Goal: Transaction & Acquisition: Book appointment/travel/reservation

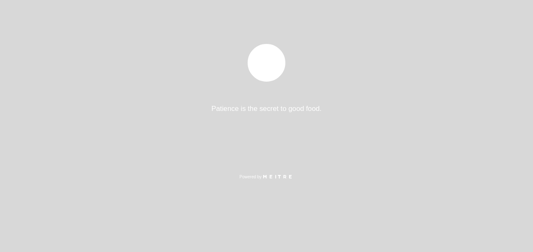
select select "es"
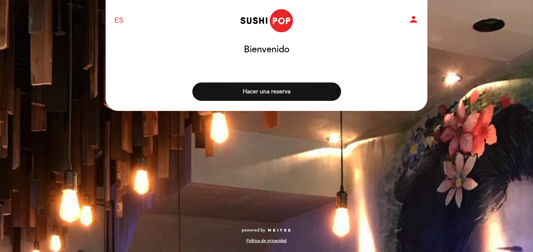
click at [254, 98] on button "Hacer una reserva" at bounding box center [266, 92] width 149 height 18
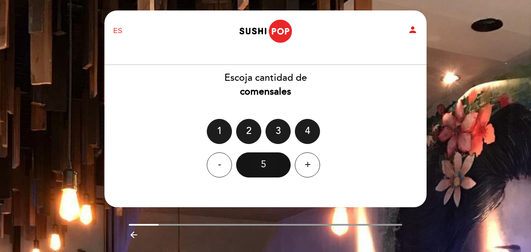
click at [273, 162] on div "5" at bounding box center [263, 165] width 54 height 25
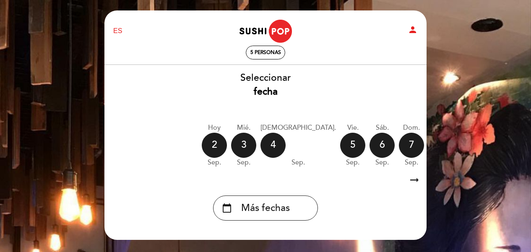
click at [501, 31] on div "EN ES PT Sushipop Izakaya - Coronel [PERSON_NAME] person 5 personas [GEOGRAPHIC…" at bounding box center [265, 154] width 531 height 309
click at [412, 179] on icon "arrow_right_alt" at bounding box center [414, 180] width 13 height 18
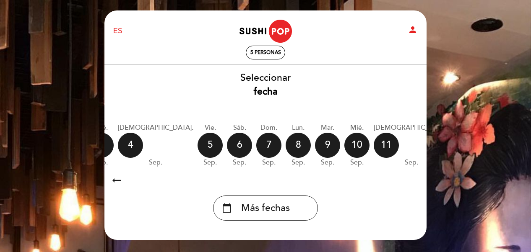
scroll to position [0, 244]
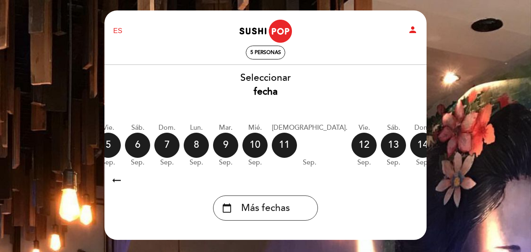
click at [505, 148] on icon "calendar_today" at bounding box center [510, 145] width 10 height 14
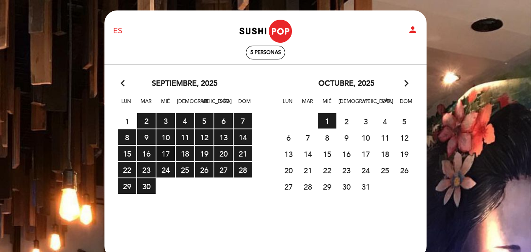
click at [169, 153] on span "17 RESERVAS DISPONIBLES" at bounding box center [165, 154] width 18 height 16
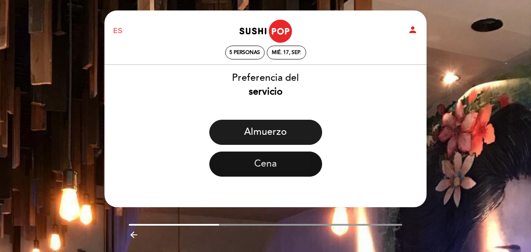
click at [287, 164] on button "Cena" at bounding box center [265, 164] width 113 height 25
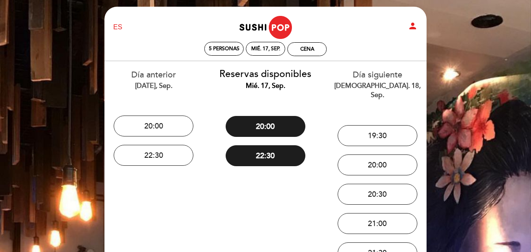
scroll to position [12, 0]
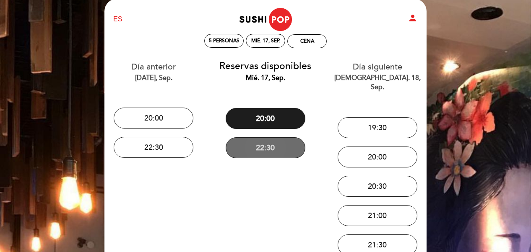
click at [264, 147] on button "22:30" at bounding box center [265, 147] width 80 height 21
